Goal: Task Accomplishment & Management: Manage account settings

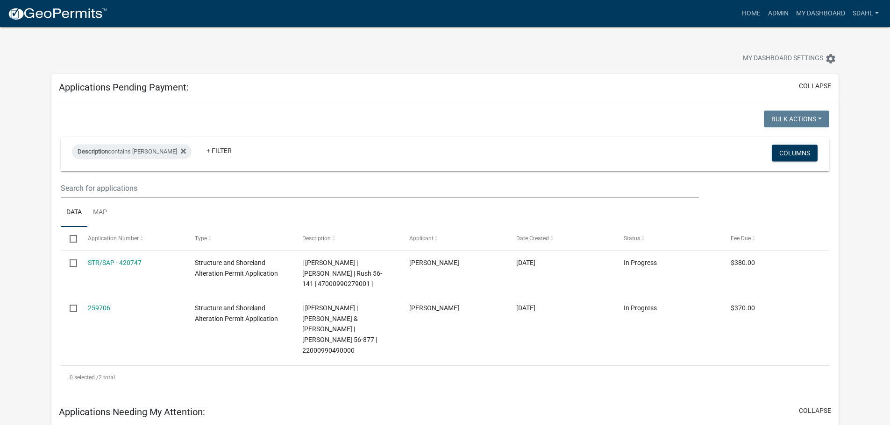
scroll to position [47, 0]
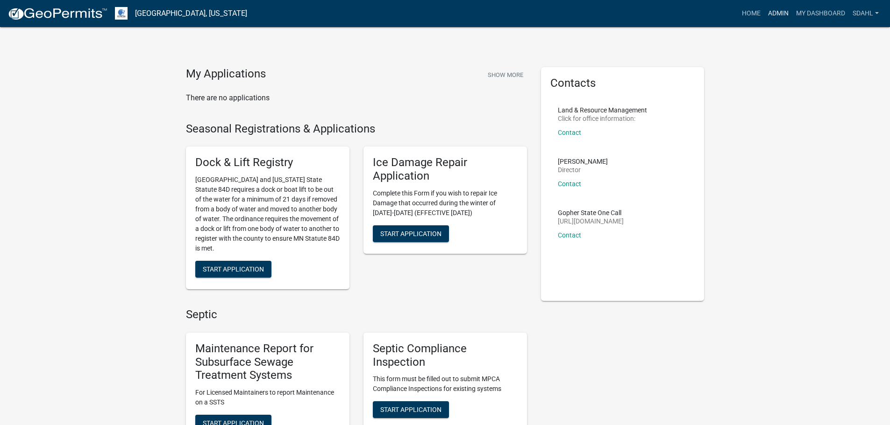
click at [773, 10] on link "Admin" at bounding box center [778, 14] width 28 height 18
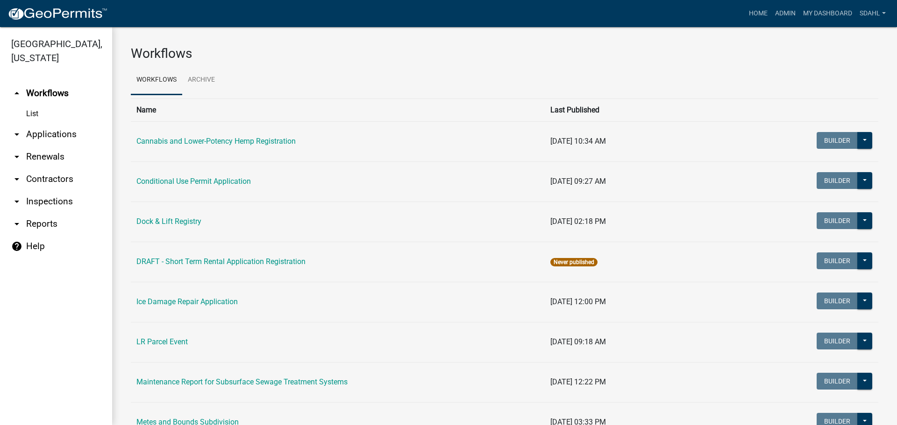
click at [37, 134] on link "arrow_drop_down Applications" at bounding box center [56, 134] width 112 height 22
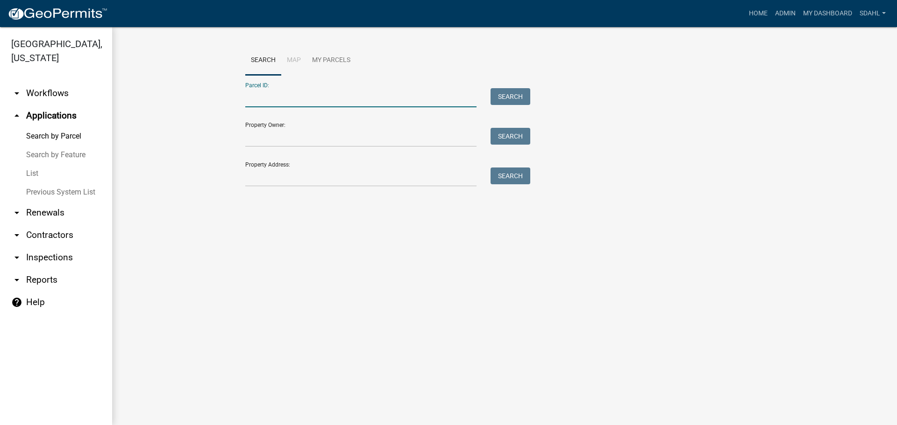
click at [274, 99] on input "Parcel ID:" at bounding box center [360, 97] width 231 height 19
paste input "29000991145000"
type input "29000991145000"
click at [516, 93] on button "Search" at bounding box center [510, 96] width 40 height 17
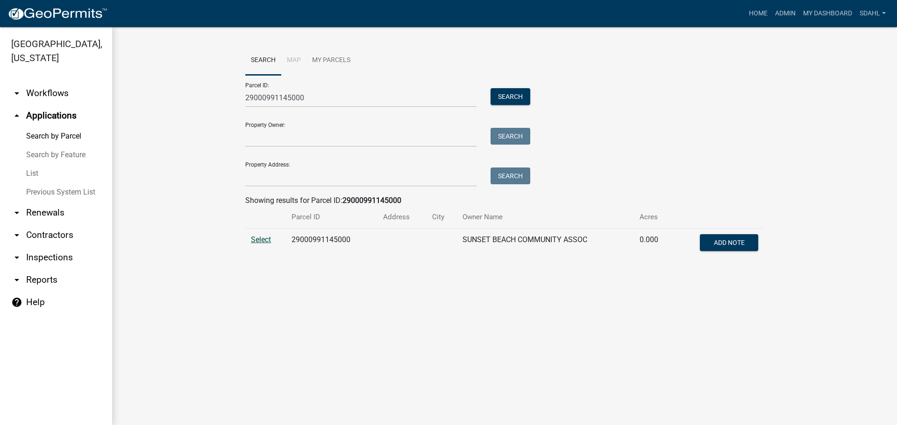
click at [266, 240] on span "Select" at bounding box center [261, 239] width 20 height 9
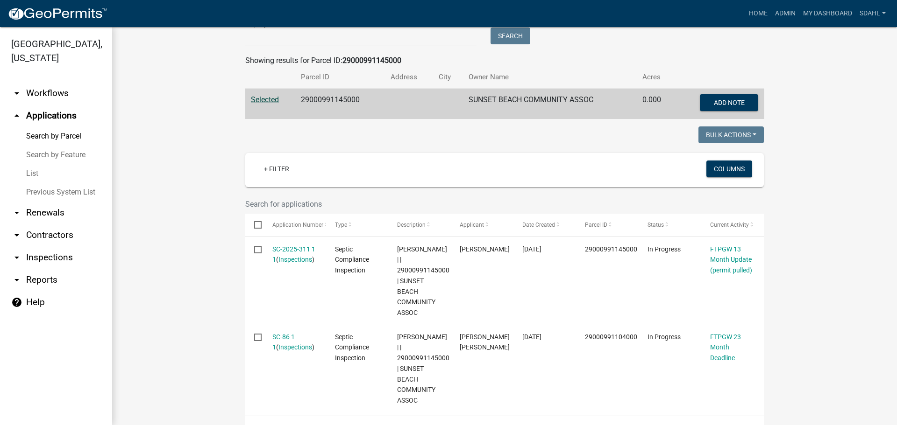
scroll to position [187, 0]
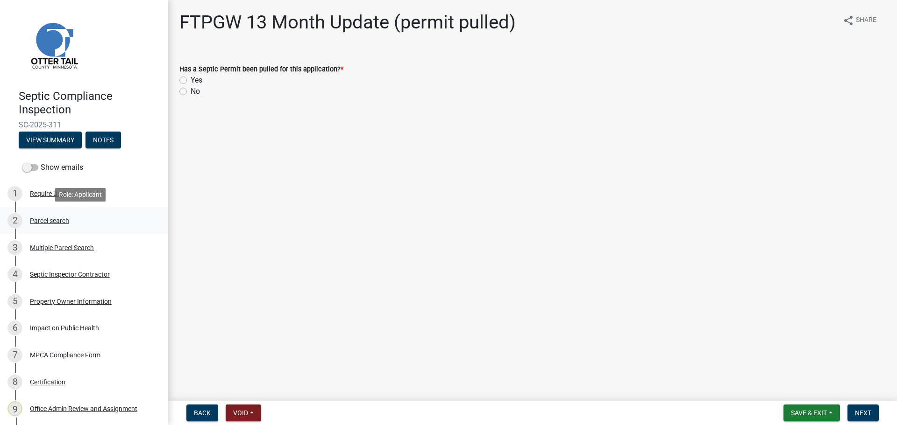
click at [62, 221] on div "Parcel search" at bounding box center [49, 221] width 39 height 7
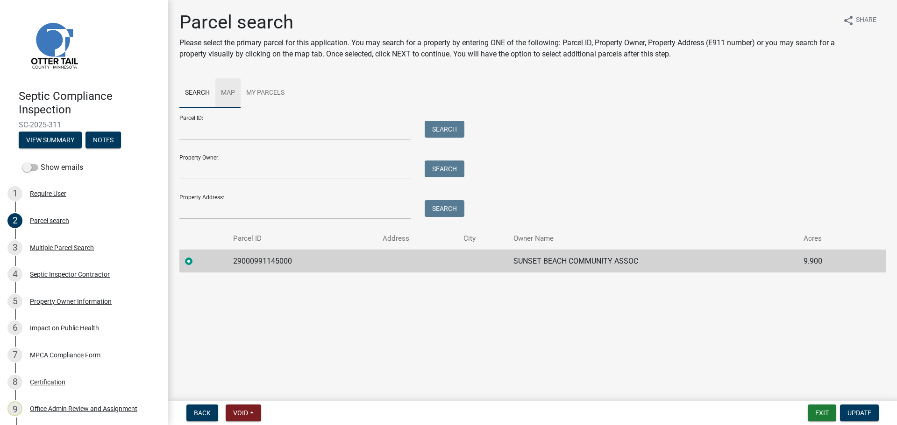
click at [232, 92] on link "Map" at bounding box center [227, 93] width 25 height 30
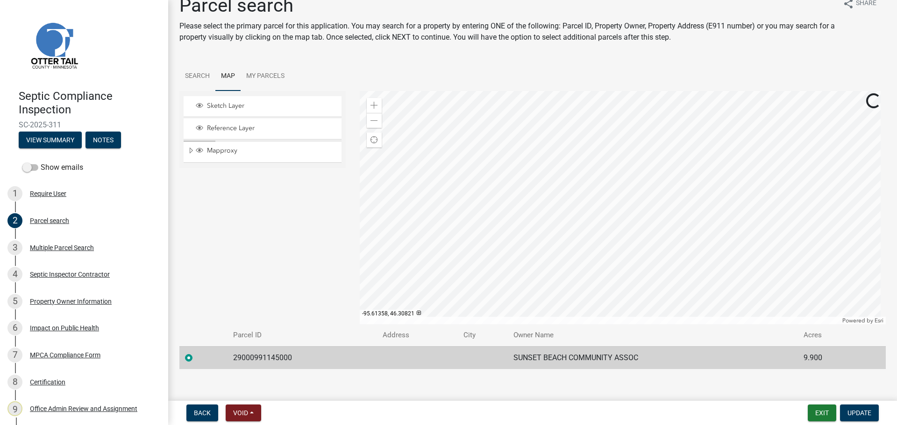
scroll to position [25, 0]
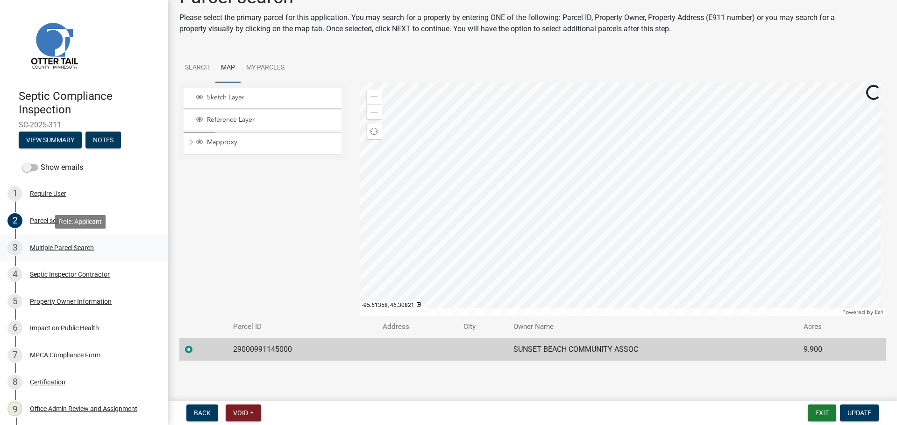
click at [73, 242] on div "3 Multiple Parcel Search" at bounding box center [80, 247] width 146 height 15
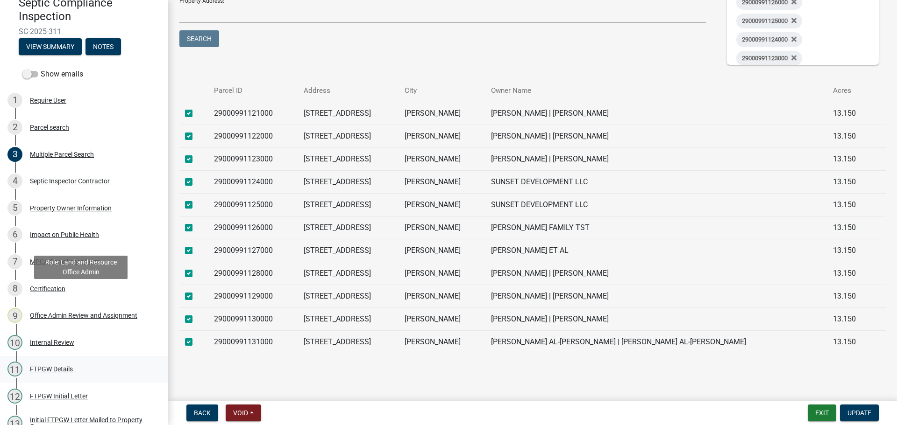
scroll to position [140, 0]
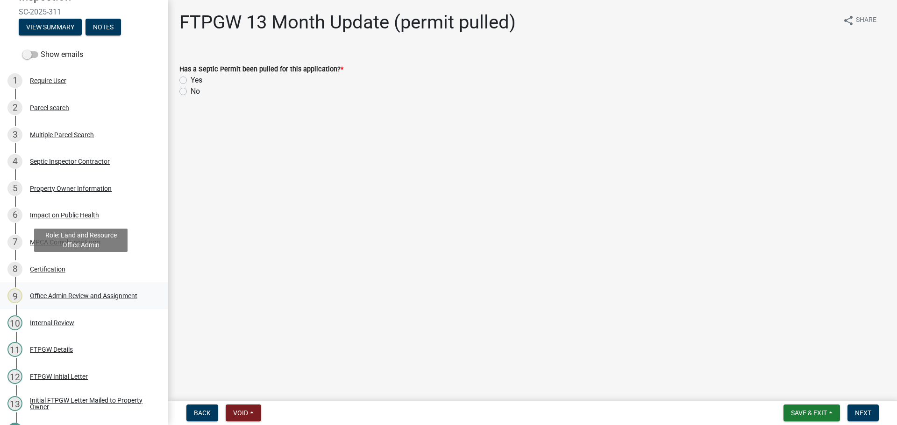
scroll to position [140, 0]
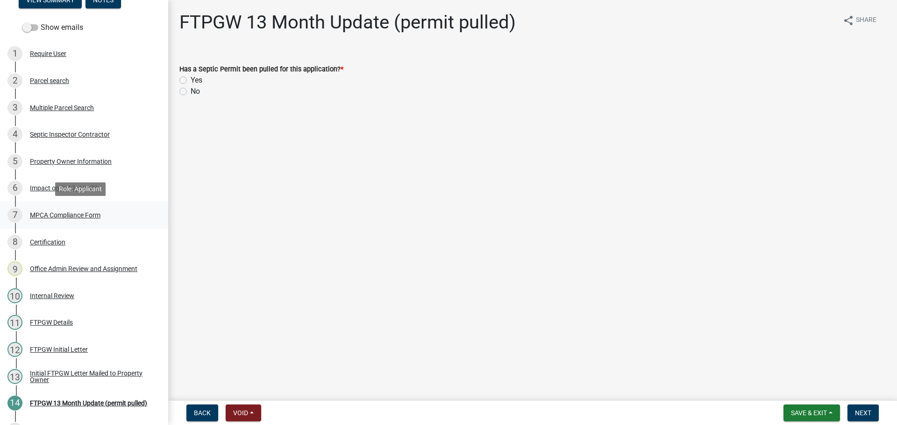
click at [80, 214] on div "MPCA Compliance Form" at bounding box center [65, 215] width 71 height 7
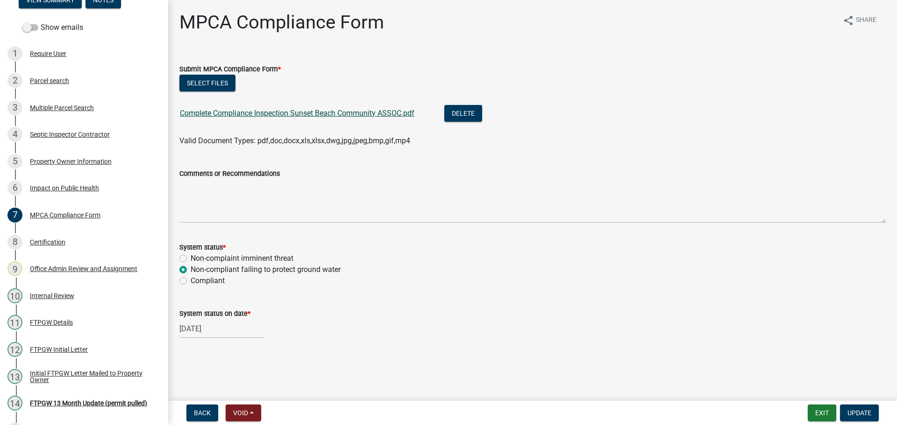
click at [366, 114] on link "Complete Compliance Inspection Sunset Beach Community ASSOC.pdf" at bounding box center [297, 113] width 234 height 9
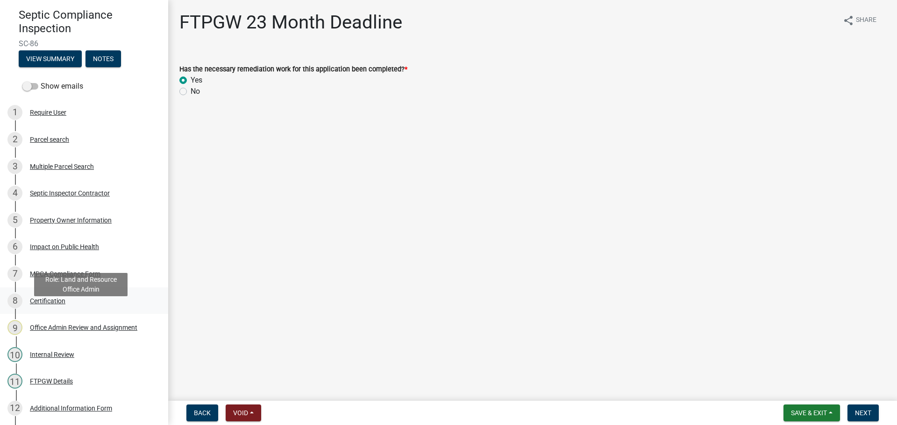
scroll to position [93, 0]
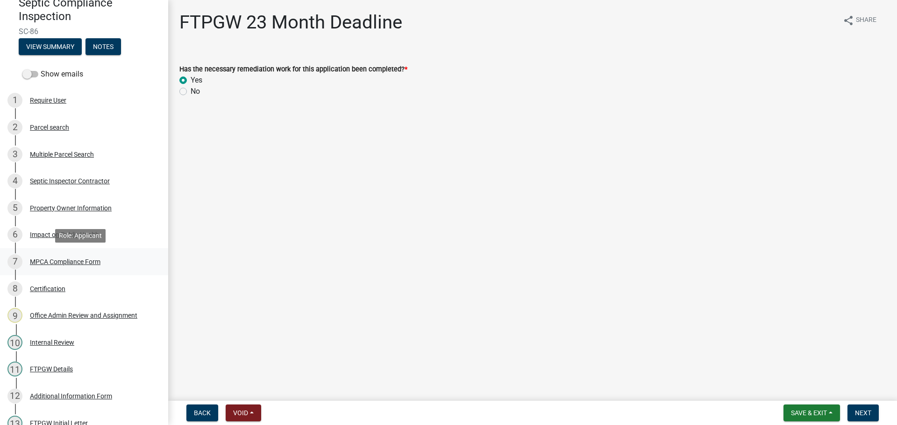
click at [76, 264] on div "MPCA Compliance Form" at bounding box center [65, 262] width 71 height 7
